Goal: Task Accomplishment & Management: Use online tool/utility

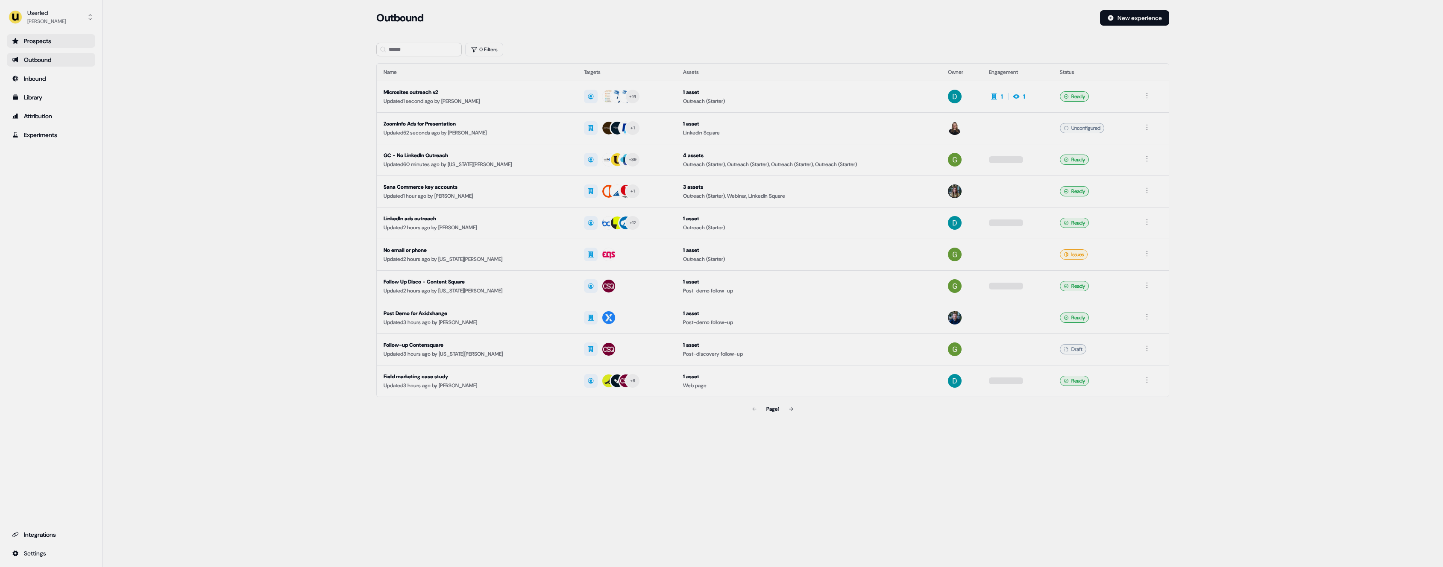
click at [76, 40] on div "Prospects" at bounding box center [51, 41] width 78 height 9
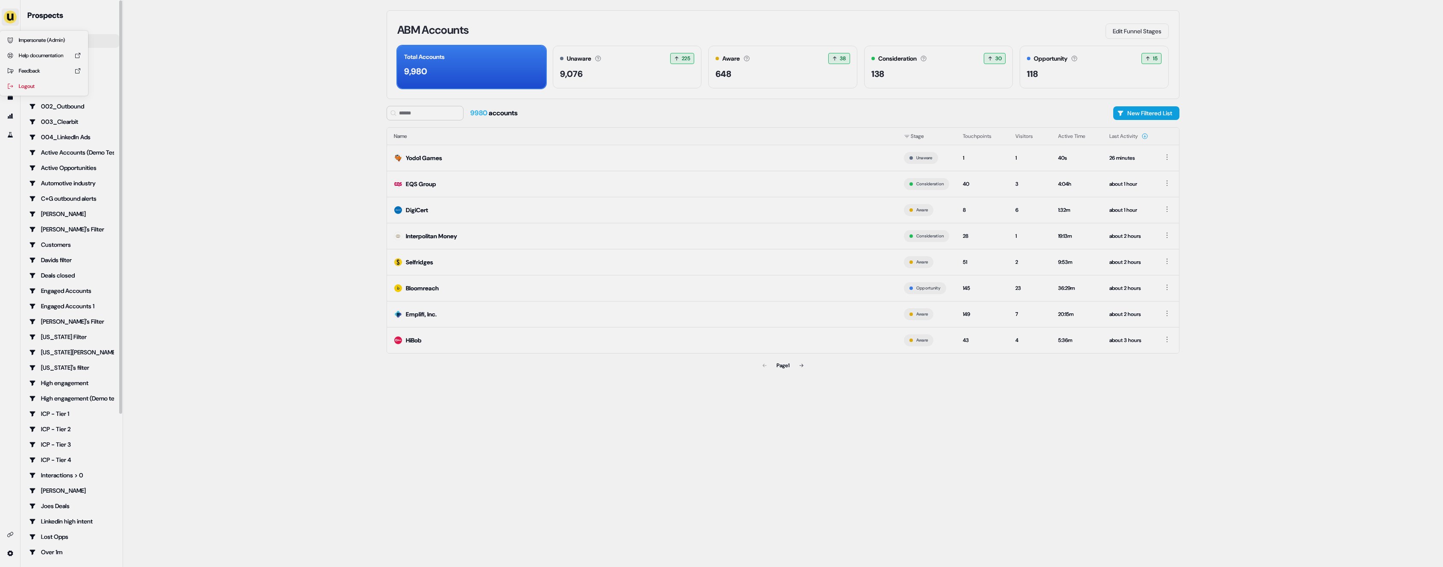
click at [18, 18] on button "side nav menu" at bounding box center [10, 17] width 17 height 17
click at [30, 32] on div "Impersonate (Admin)" at bounding box center [43, 39] width 81 height 15
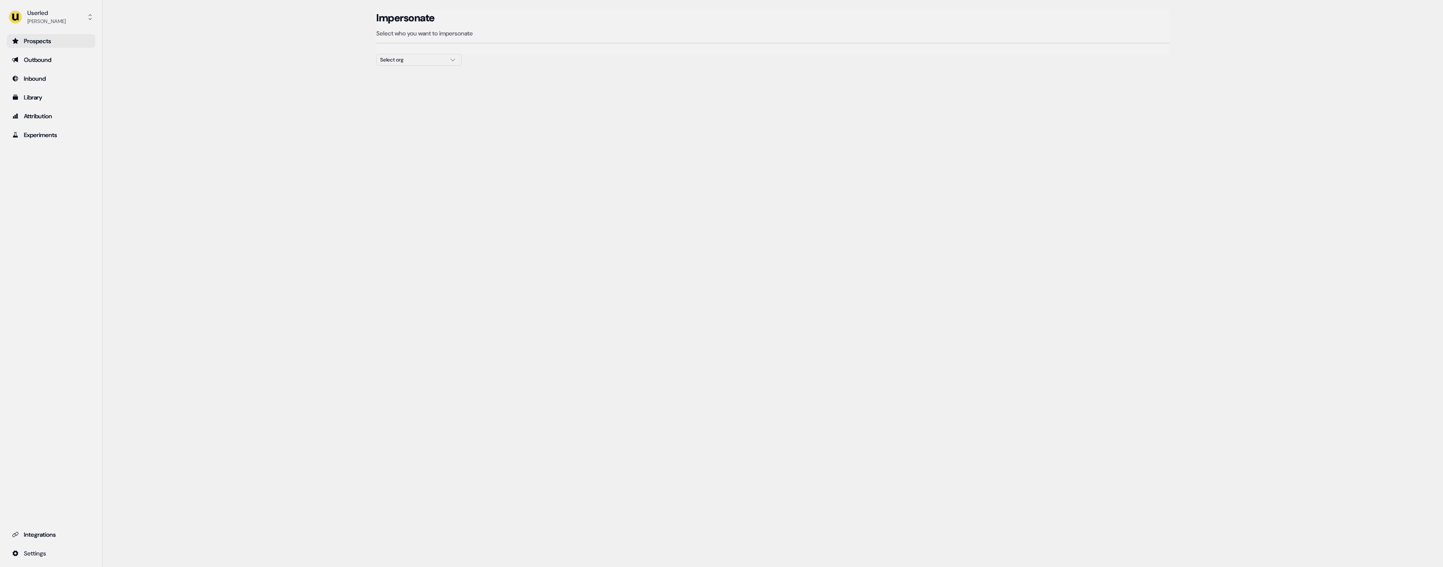
click at [400, 64] on section "Loading... Impersonate Select who you want to impersonate Select org" at bounding box center [773, 53] width 820 height 86
click at [400, 64] on button "Select org" at bounding box center [418, 60] width 85 height 12
click at [426, 126] on div "PartnerVista" at bounding box center [419, 125] width 85 height 14
click at [420, 190] on div "Go1 France" at bounding box center [419, 193] width 85 height 14
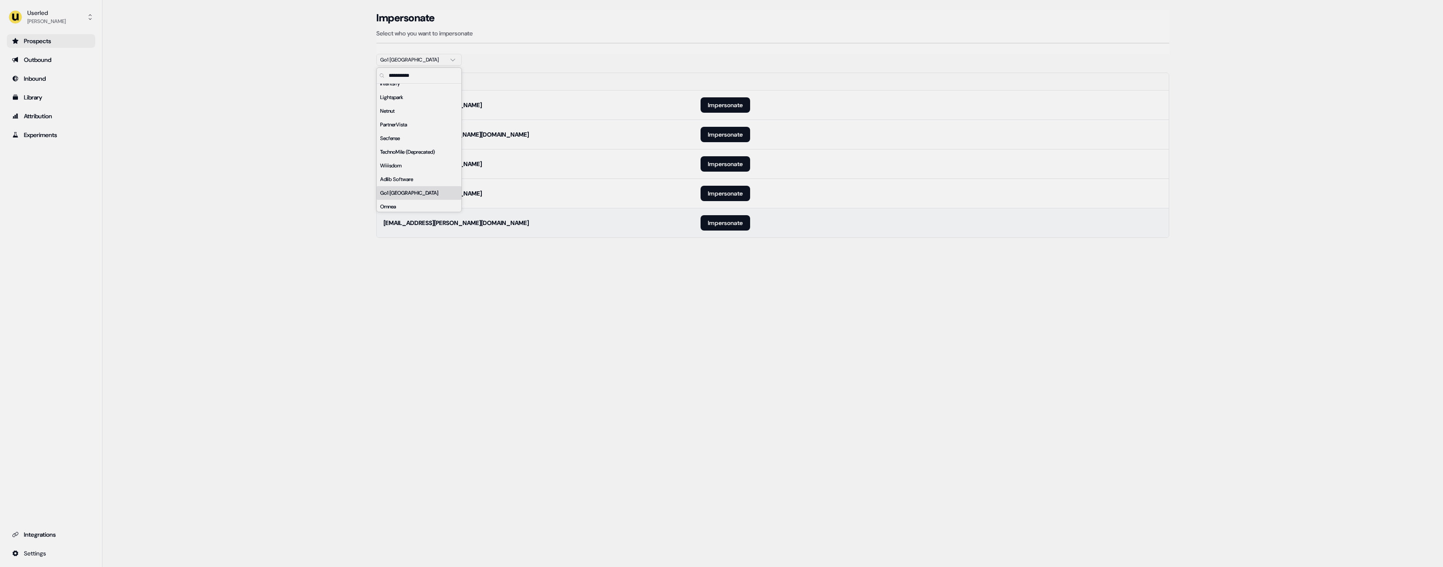
click at [593, 220] on td "antoine.dumont@go1.com" at bounding box center [535, 222] width 317 height 29
click at [738, 227] on button "Impersonate" at bounding box center [726, 222] width 50 height 15
